Goal: Go to known website: Go to known website

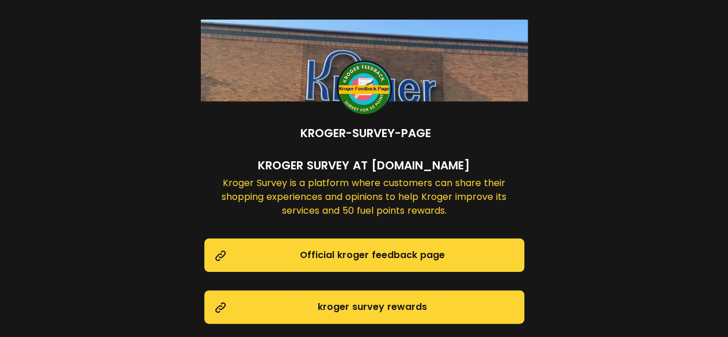
scroll to position [96, 0]
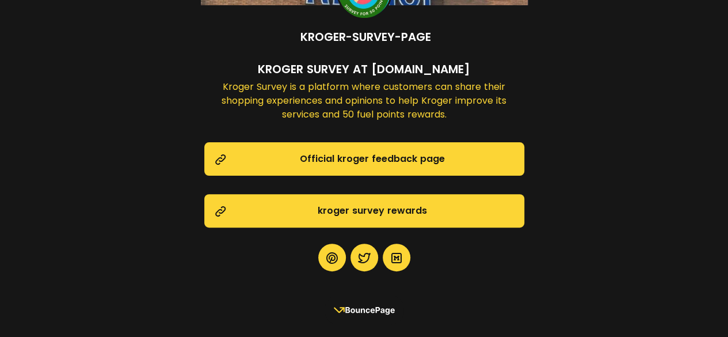
click at [372, 307] on rect at bounding box center [364, 309] width 79 height 29
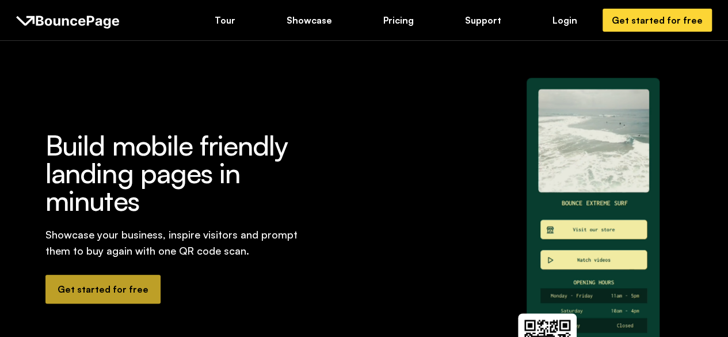
click at [79, 290] on div "Get started for free" at bounding box center [103, 289] width 91 height 13
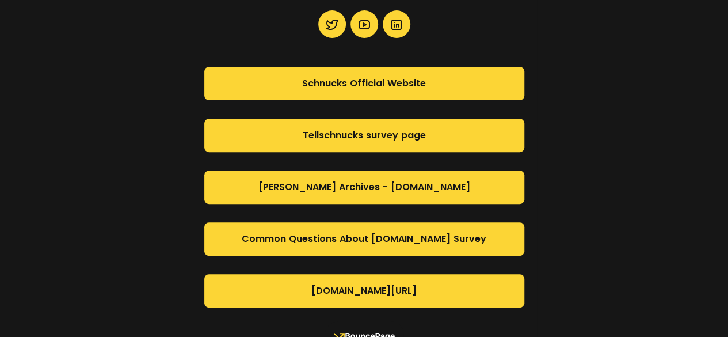
scroll to position [156, 0]
